Goal: Task Accomplishment & Management: Complete application form

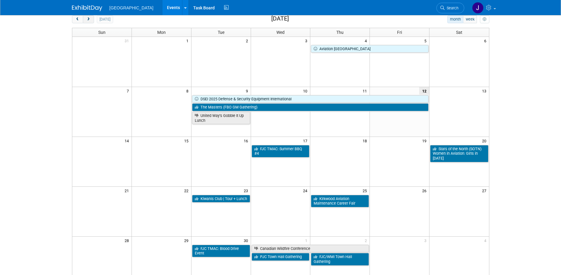
click at [90, 21] on span "next" at bounding box center [88, 20] width 5 height 4
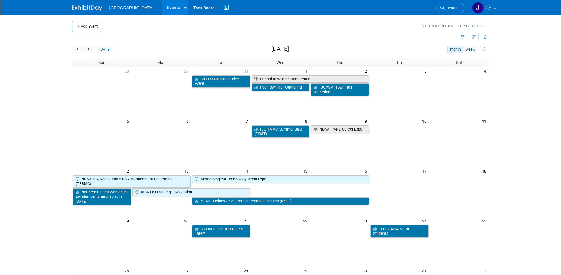
scroll to position [30, 0]
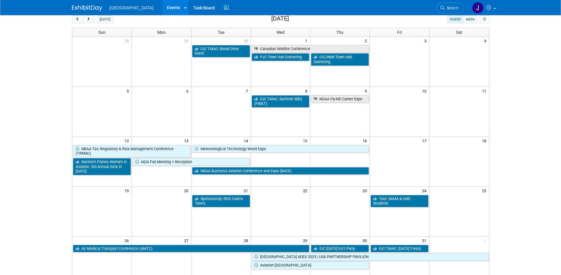
click at [289, 159] on td at bounding box center [281, 162] width 60 height 9
click at [182, 5] on link at bounding box center [185, 7] width 6 height 15
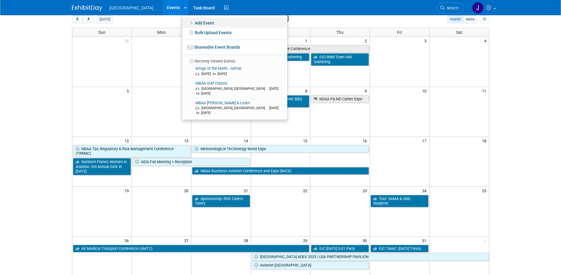
click at [186, 18] on link "Add Event" at bounding box center [234, 23] width 105 height 10
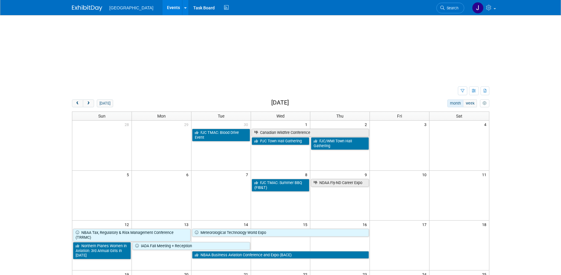
scroll to position [0, 0]
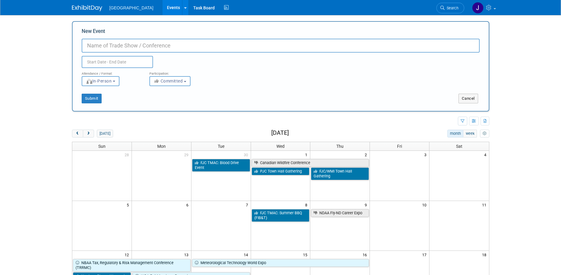
click at [143, 46] on input "New Event" at bounding box center [281, 46] width 398 height 14
paste input "2025 Career & College Expo at EPHS Showcase your business to 1,200+ Eden Prairi…"
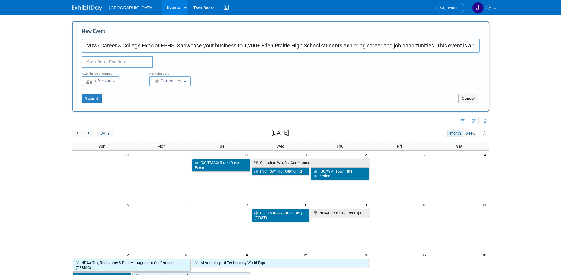
scroll to position [0, 103]
drag, startPoint x: 95, startPoint y: 48, endPoint x: 578, endPoint y: 40, distance: 483.3
click at [561, 40] on html "[GEOGRAPHIC_DATA] Events Add Event Bulk Upload Events Shareable Event Boards Re…" at bounding box center [280, 137] width 561 height 275
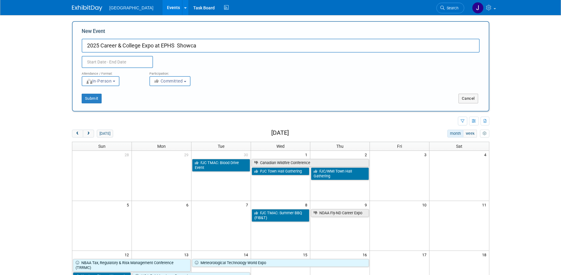
scroll to position [0, 0]
drag, startPoint x: 203, startPoint y: 45, endPoint x: 177, endPoint y: 45, distance: 26.3
click at [177, 45] on input "2025 Career & College Expo at EPHS Showca" at bounding box center [281, 46] width 398 height 14
type input "2025 Career & College Expo at [GEOGRAPHIC_DATA]"
click at [133, 57] on input "text" at bounding box center [117, 62] width 71 height 12
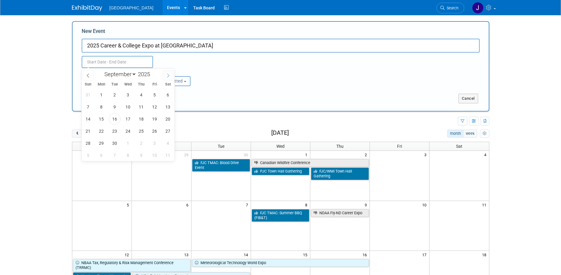
click at [169, 74] on icon at bounding box center [168, 76] width 4 height 4
select select "9"
click at [132, 120] on span "15" at bounding box center [128, 119] width 12 height 12
click at [130, 122] on span "15" at bounding box center [128, 119] width 12 height 12
type input "[DATE] to [DATE]"
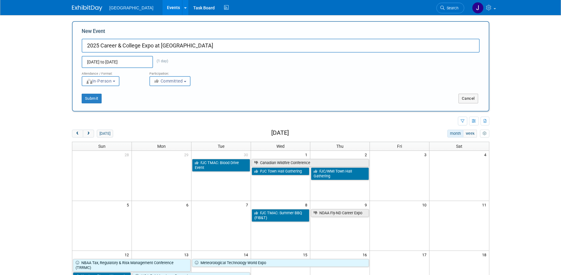
click at [179, 84] on button "Committed" at bounding box center [169, 81] width 41 height 10
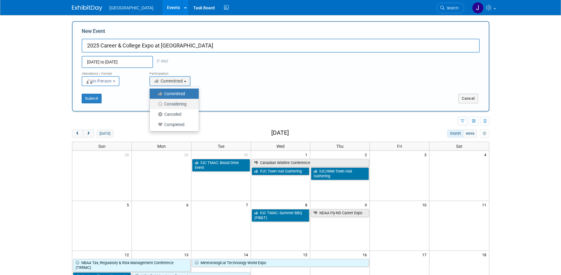
click at [185, 105] on label "Considering" at bounding box center [173, 104] width 40 height 8
click at [155, 105] on input "Considering" at bounding box center [153, 104] width 4 height 4
select select "2"
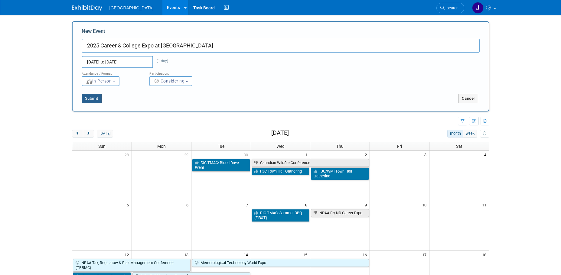
click at [89, 101] on button "Submit" at bounding box center [92, 99] width 20 height 10
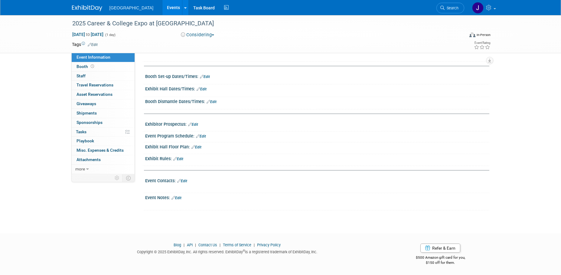
scroll to position [71, 0]
click at [181, 196] on link "Edit" at bounding box center [177, 198] width 10 height 4
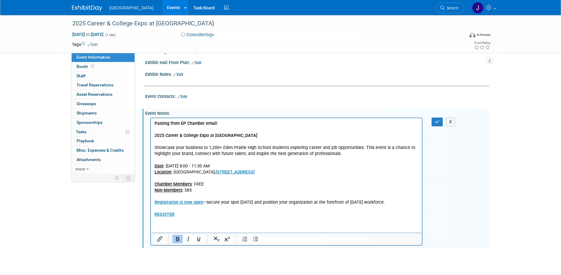
scroll to position [173, 0]
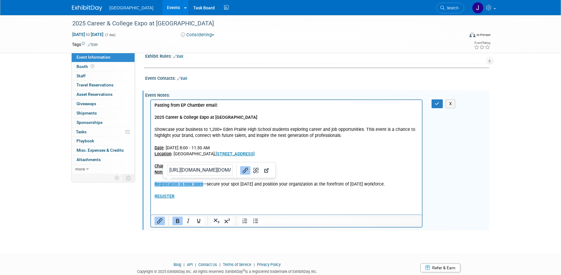
drag, startPoint x: 163, startPoint y: 184, endPoint x: 317, endPoint y: 188, distance: 154.7
click at [317, 188] on p "Rich Text Area. Press ALT-0 for help." at bounding box center [286, 190] width 264 height 6
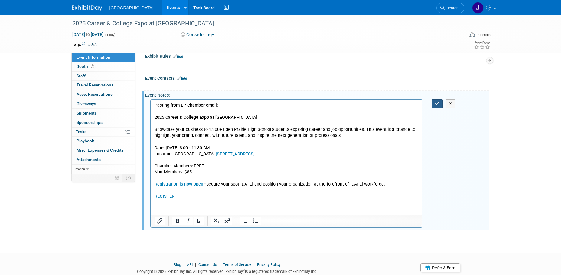
click at [434, 107] on button "button" at bounding box center [437, 104] width 11 height 9
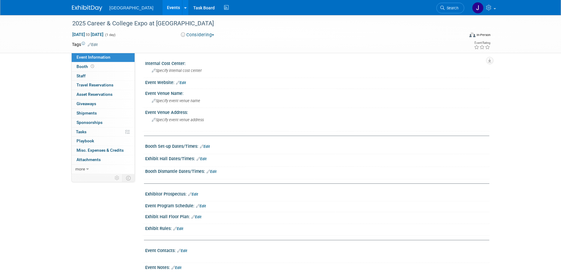
scroll to position [0, 0]
click at [186, 84] on link "Edit" at bounding box center [181, 83] width 10 height 4
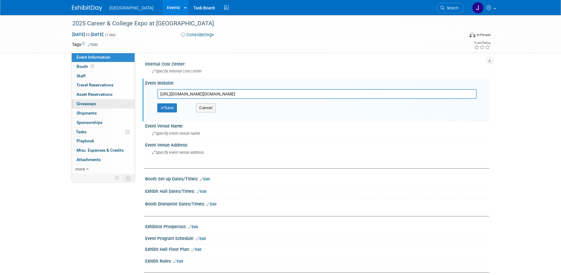
drag, startPoint x: 472, startPoint y: 95, endPoint x: 117, endPoint y: 100, distance: 355.3
click at [117, 100] on div "Event Information Event Info Booth Booth 0 Staff 0 Staff 0 Travel Reservations …" at bounding box center [280, 212] width 427 height 395
type input "="
paste input "https://business.epchamber.org/calendar/Details/2025-career-college-expo-at-eph…"
type input "https://business.epchamber.org/calendar/Details/2025-career-college-expo-at-eph…"
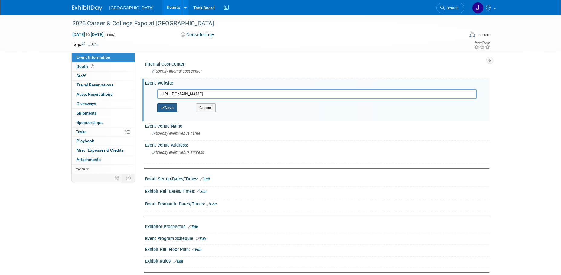
click at [171, 107] on button "Save" at bounding box center [167, 107] width 20 height 9
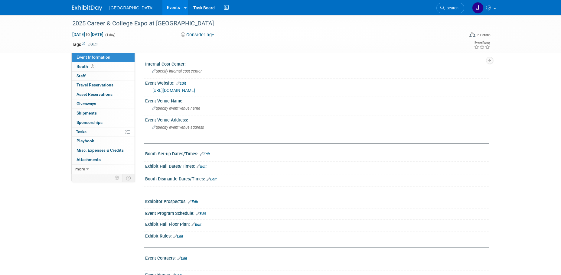
click at [206, 166] on link "Edit" at bounding box center [202, 167] width 10 height 4
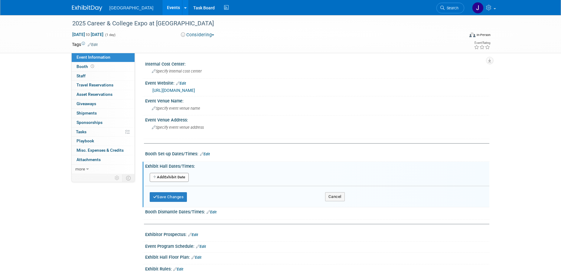
click at [172, 179] on button "Add Another Exhibit Date" at bounding box center [169, 177] width 39 height 9
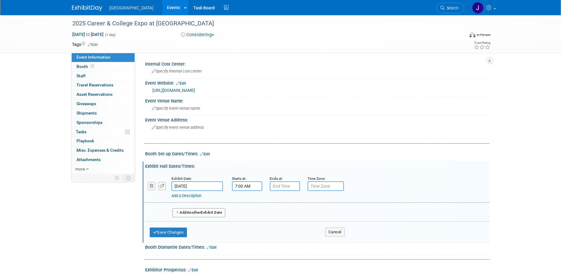
click at [247, 185] on input "7:00 AM" at bounding box center [247, 187] width 30 height 10
click at [246, 202] on span at bounding box center [246, 201] width 11 height 11
type input "8:00 AM"
click at [282, 186] on input "7:00 PM" at bounding box center [285, 187] width 30 height 10
click at [284, 225] on span at bounding box center [284, 227] width 11 height 11
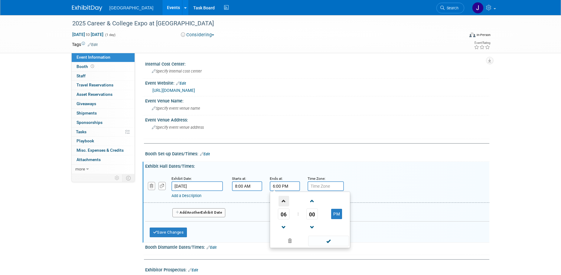
click at [282, 199] on span at bounding box center [284, 201] width 11 height 11
click at [284, 222] on span at bounding box center [284, 227] width 11 height 11
click at [284, 202] on span at bounding box center [284, 201] width 11 height 11
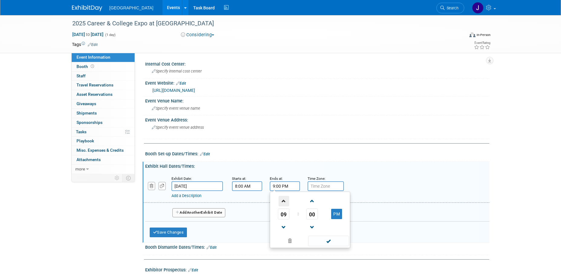
click at [284, 202] on span at bounding box center [284, 201] width 11 height 11
click at [338, 212] on button "PM" at bounding box center [336, 214] width 11 height 10
click at [313, 196] on span at bounding box center [312, 201] width 11 height 11
click at [313, 198] on span at bounding box center [312, 201] width 11 height 11
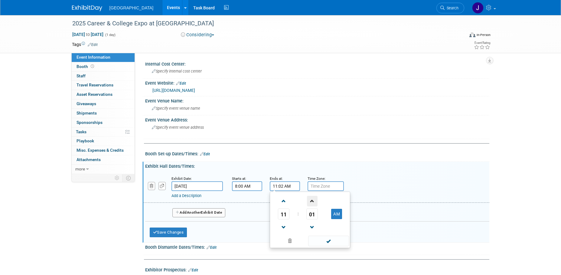
click at [313, 198] on span at bounding box center [312, 201] width 11 height 11
click at [315, 212] on span "03" at bounding box center [312, 214] width 11 height 11
click at [315, 212] on td "30" at bounding box center [319, 218] width 19 height 16
type input "11:30 AM"
click at [369, 186] on div "Add a Description Description:" at bounding box center [316, 187] width 355 height 23
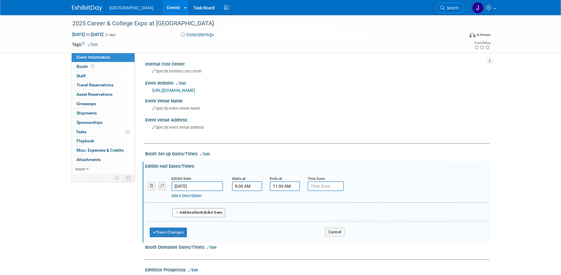
click at [324, 187] on input "text" at bounding box center [326, 187] width 36 height 10
click at [176, 233] on button "Save Changes" at bounding box center [169, 233] width 38 height 10
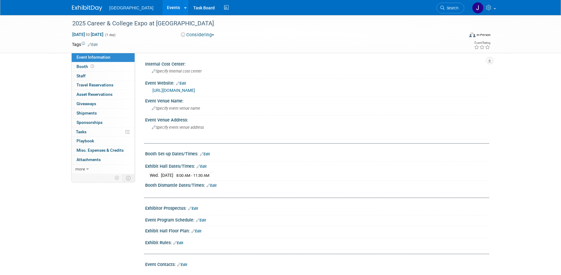
click at [163, 9] on link "Events" at bounding box center [174, 7] width 22 height 15
